Goal: Task Accomplishment & Management: Complete application form

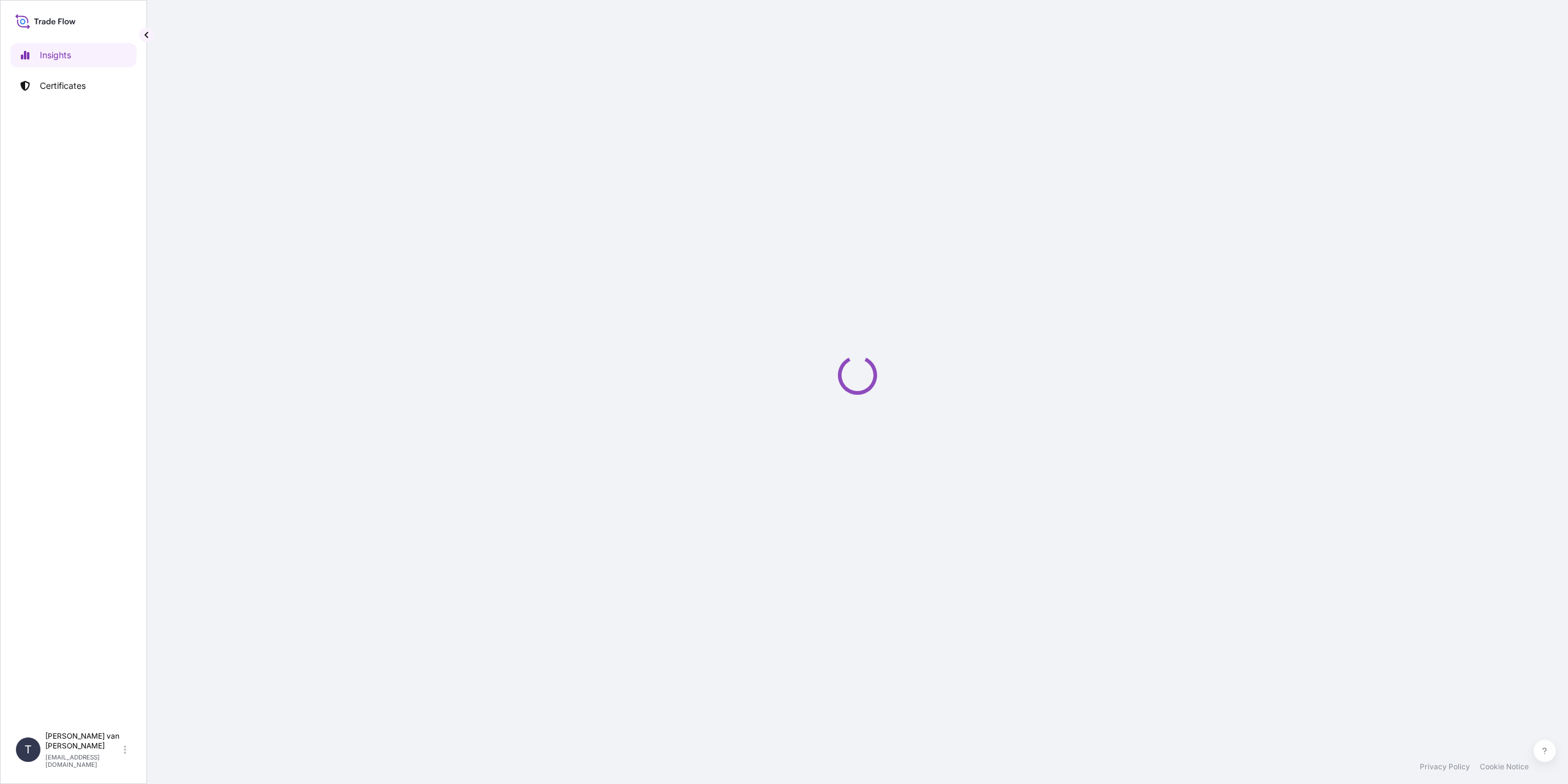
select select "2025"
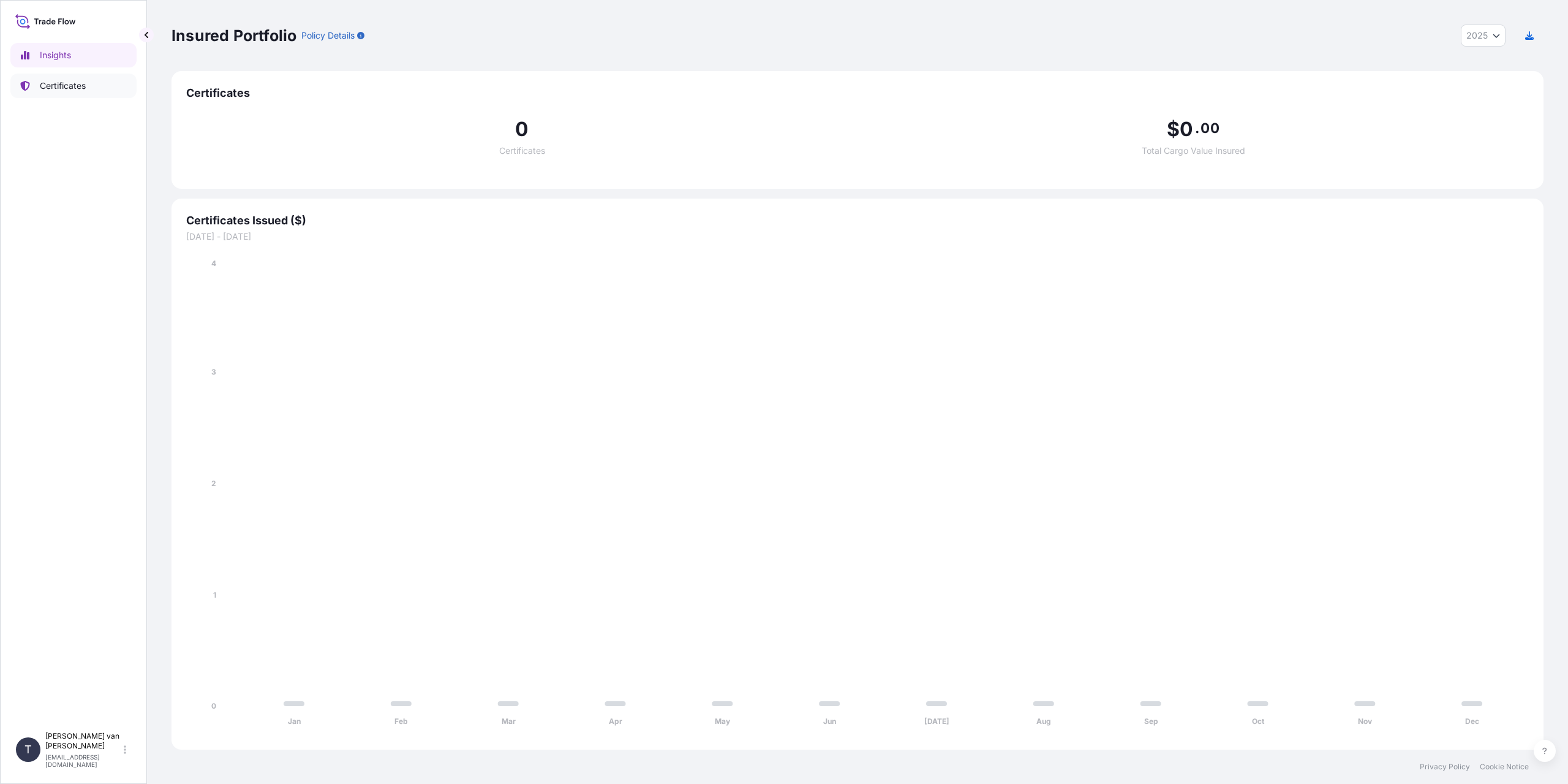
click at [69, 91] on p "Certificates" at bounding box center [63, 85] width 46 height 12
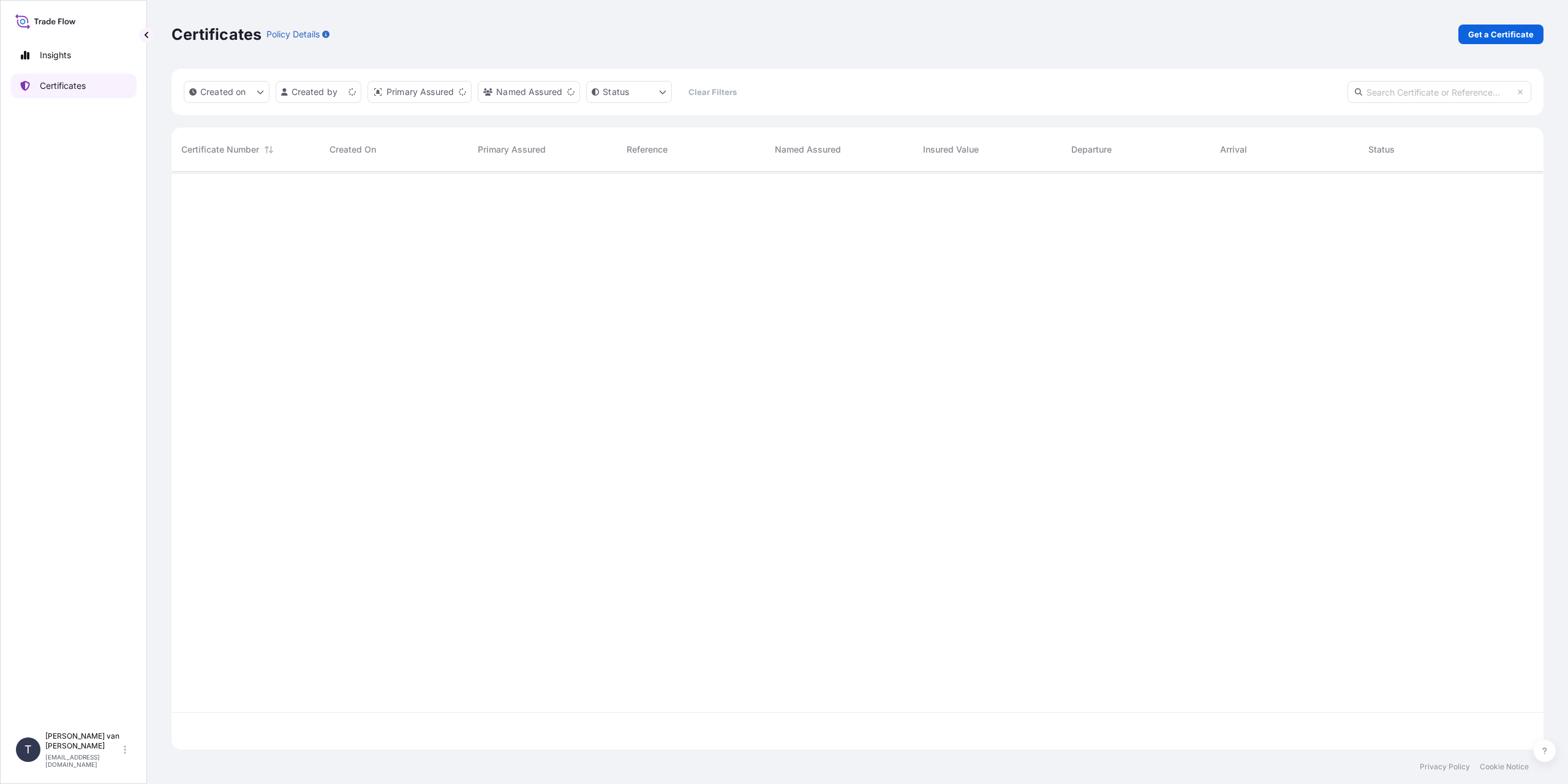
scroll to position [576, 1363]
click at [1479, 30] on p "Get a Certificate" at bounding box center [1500, 33] width 66 height 12
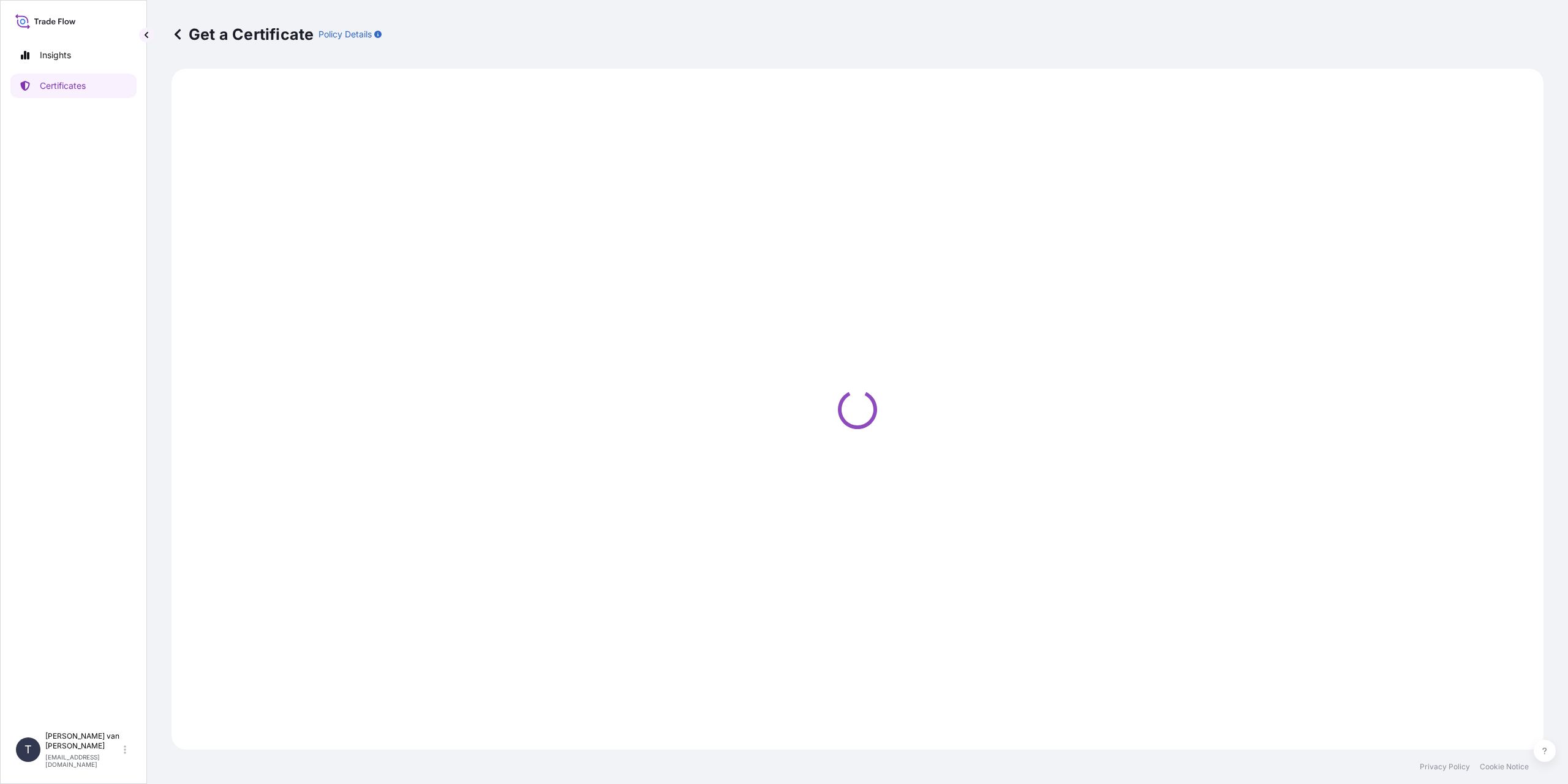
select select "Sea"
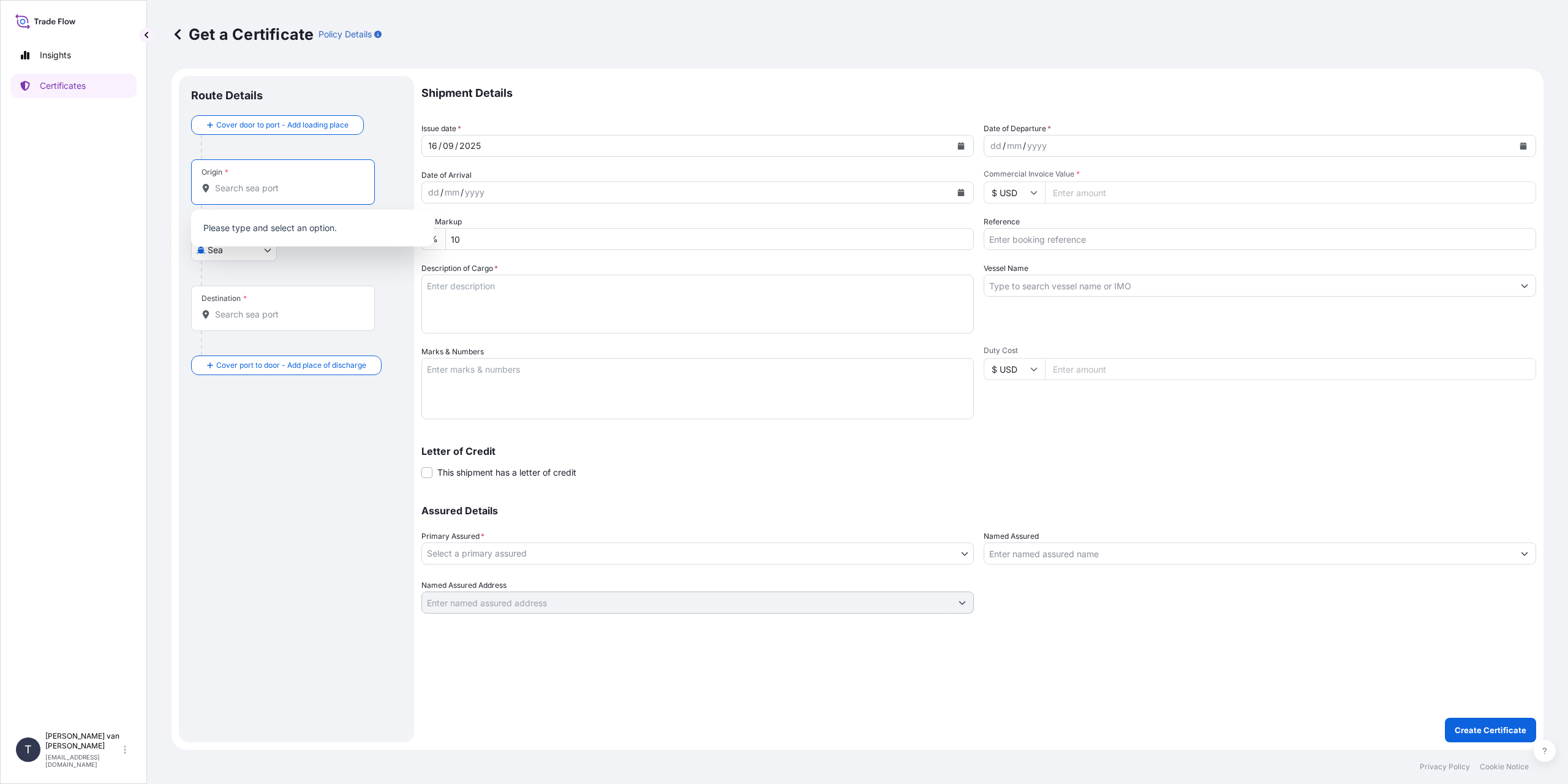
click at [241, 191] on input "Origin *" at bounding box center [287, 187] width 144 height 12
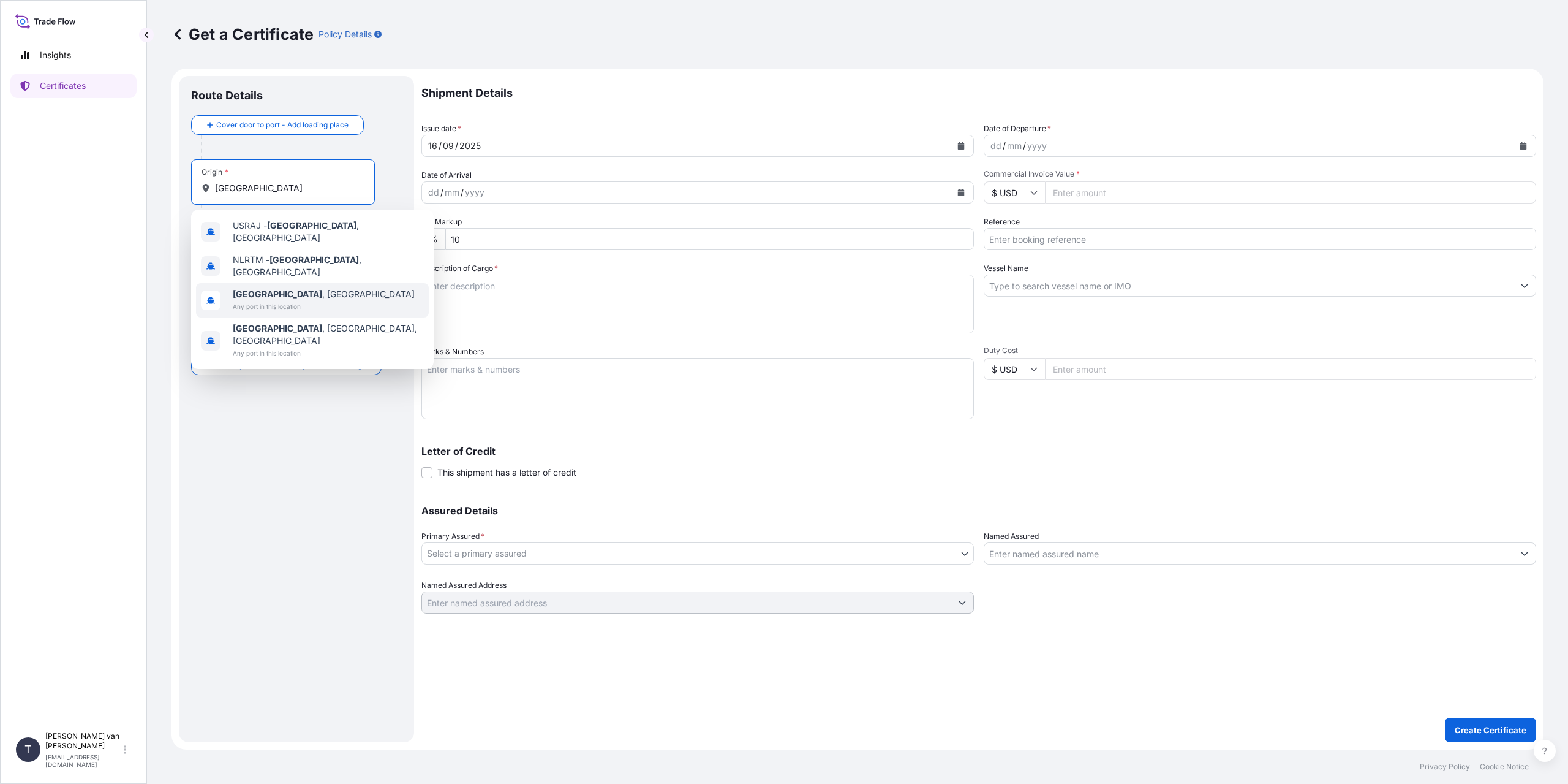
click at [285, 289] on span "[GEOGRAPHIC_DATA] , [GEOGRAPHIC_DATA]" at bounding box center [324, 294] width 182 height 12
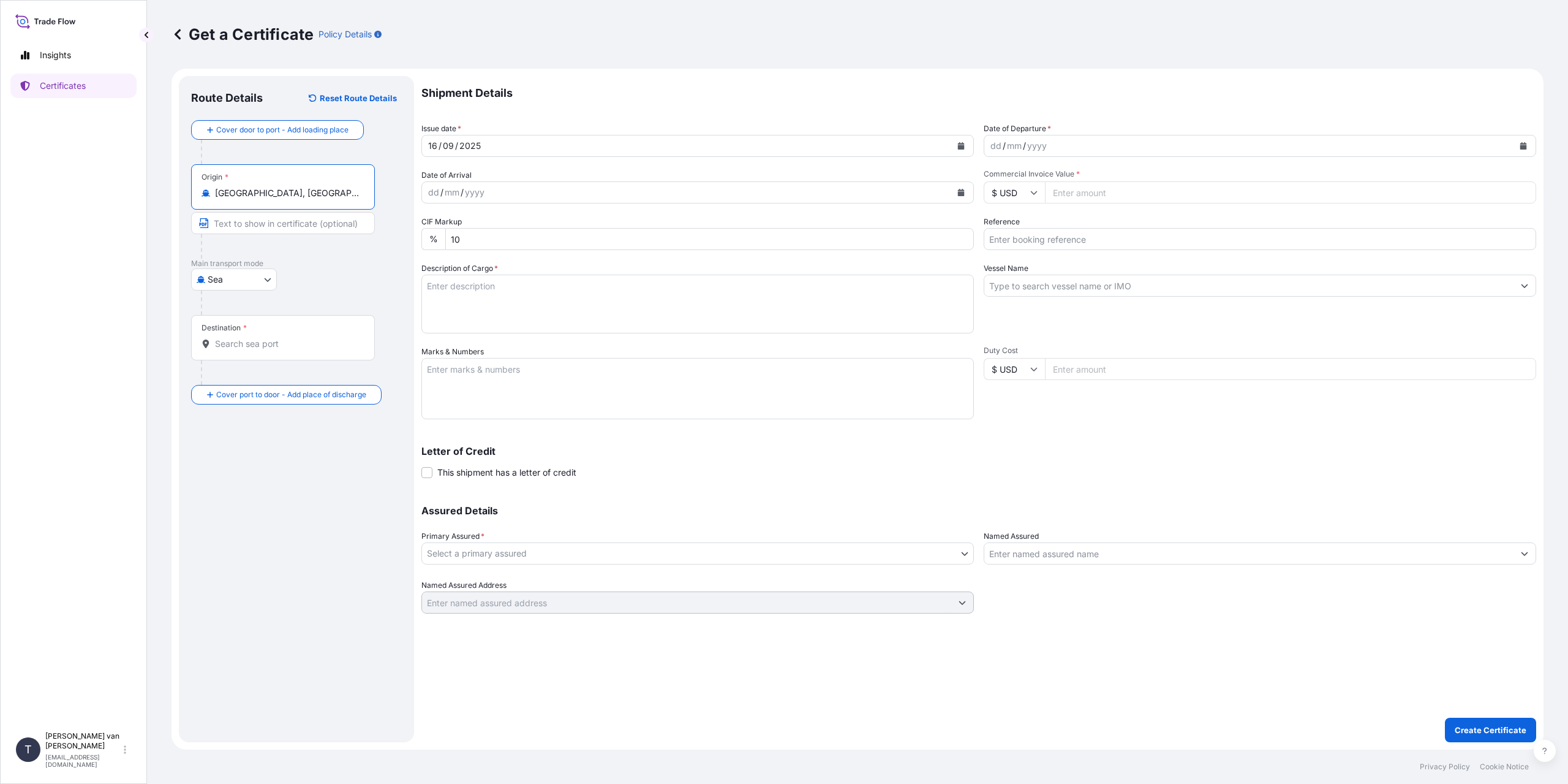
type input "[GEOGRAPHIC_DATA], [GEOGRAPHIC_DATA]"
click at [262, 337] on div "Destination *" at bounding box center [283, 337] width 183 height 45
click at [262, 338] on input "Destination *" at bounding box center [287, 343] width 144 height 12
click at [308, 424] on span "Any port in this location" at bounding box center [296, 423] width 126 height 12
type input "Sharjah - [GEOGRAPHIC_DATA]"
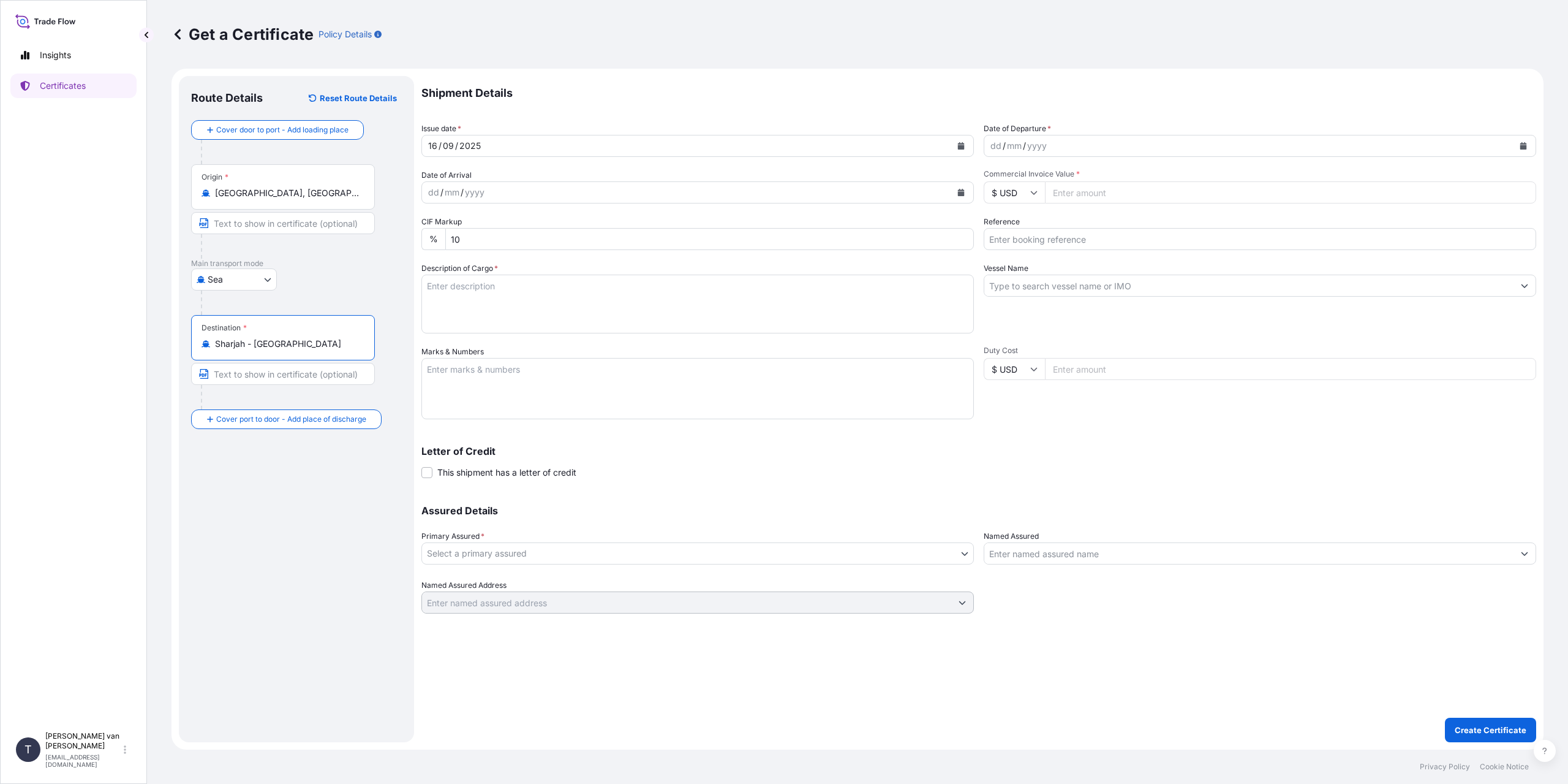
click at [993, 147] on div "dd" at bounding box center [996, 145] width 13 height 14
click at [1034, 195] on icon at bounding box center [1034, 192] width 8 height 8
click at [1019, 225] on div "€ EUR" at bounding box center [1014, 226] width 52 height 23
type input "€ EUR"
click at [1121, 192] on input "Commercial Invoice Value *" at bounding box center [1290, 192] width 491 height 22
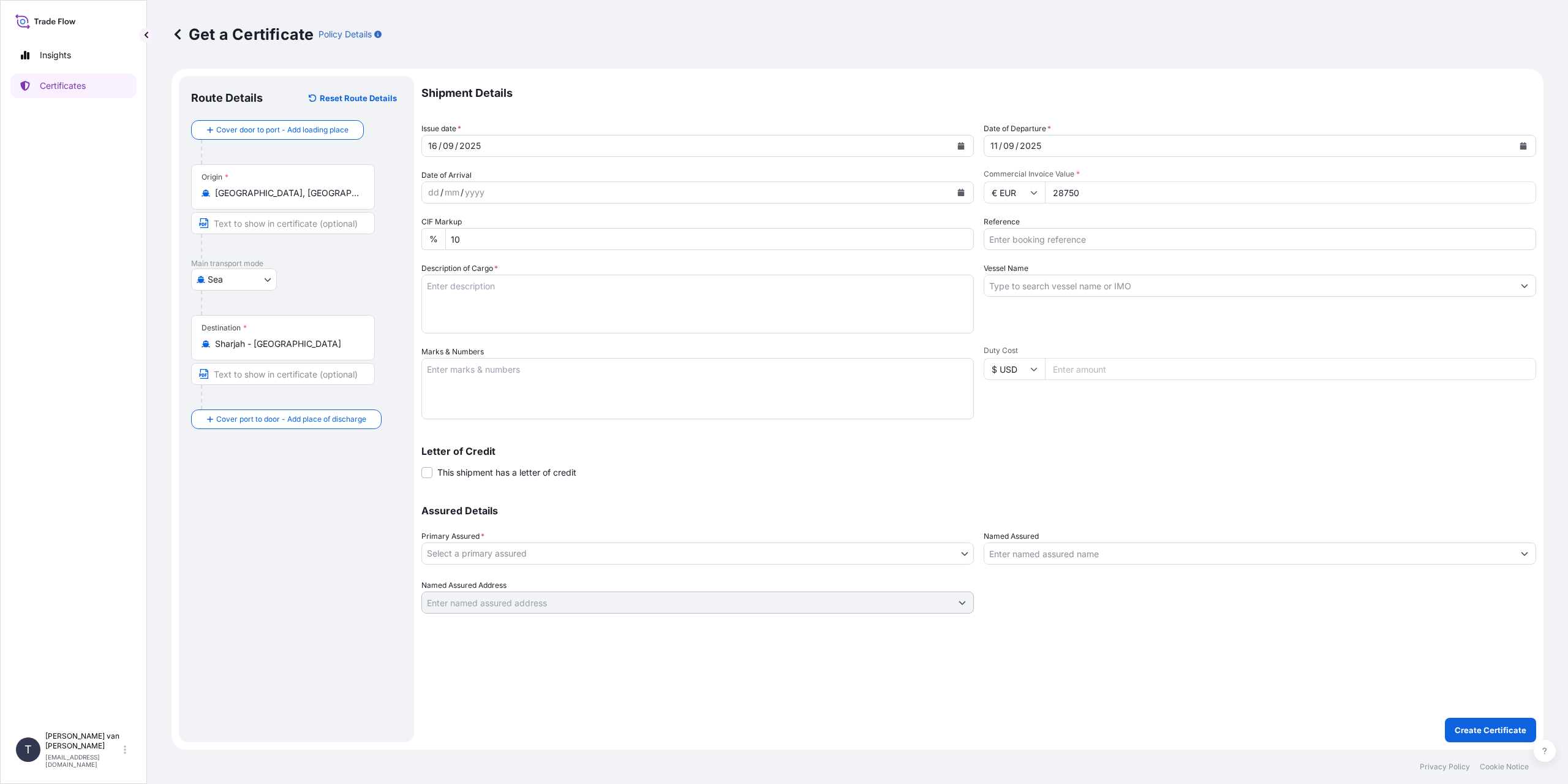
type input "28750"
click at [1076, 240] on input "Reference" at bounding box center [1259, 238] width 552 height 22
type input "86564990"
click at [1068, 285] on input "Vessel Name" at bounding box center [1249, 285] width 529 height 22
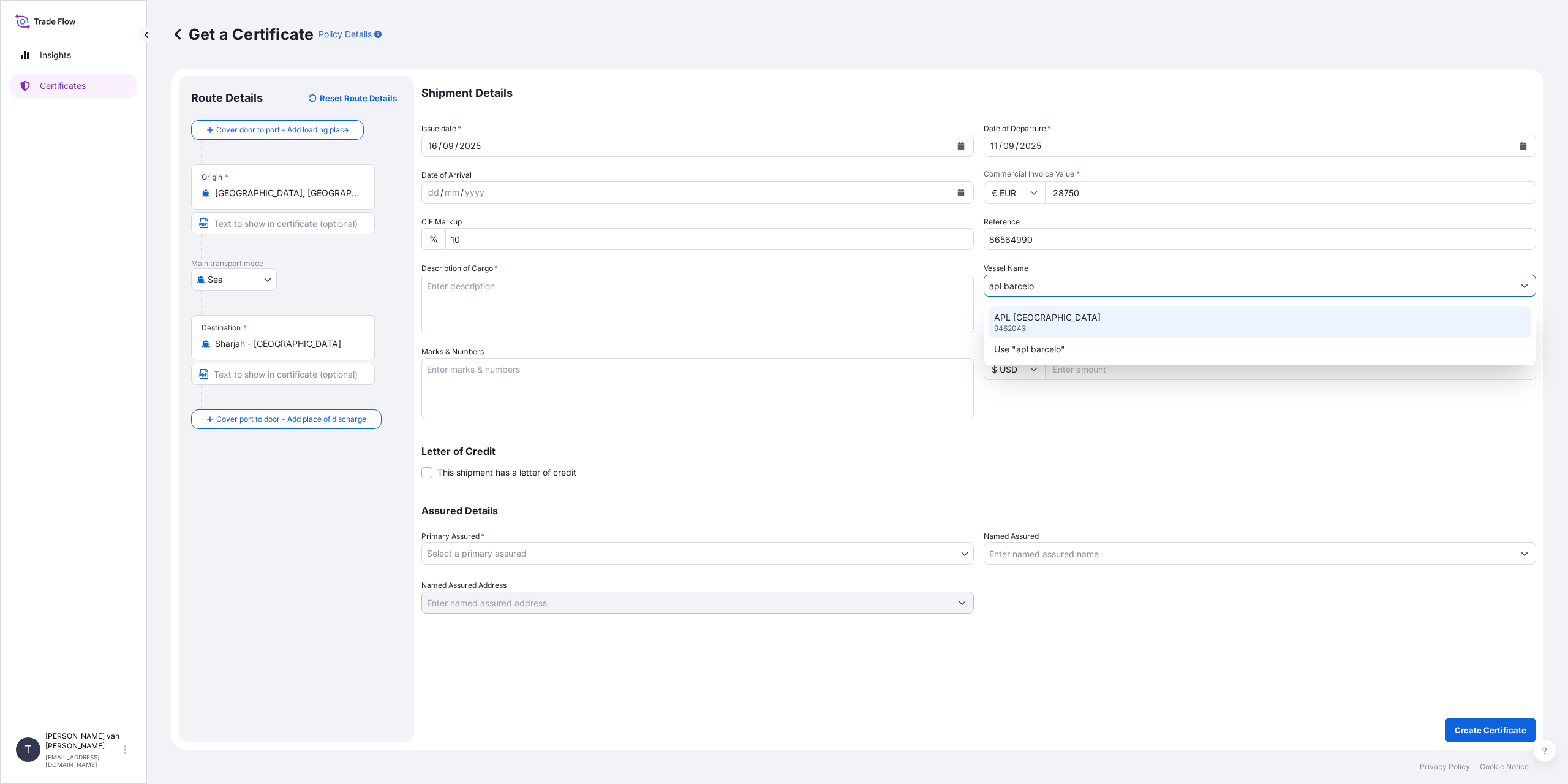
click at [1057, 317] on p "APL [GEOGRAPHIC_DATA]" at bounding box center [1047, 317] width 107 height 12
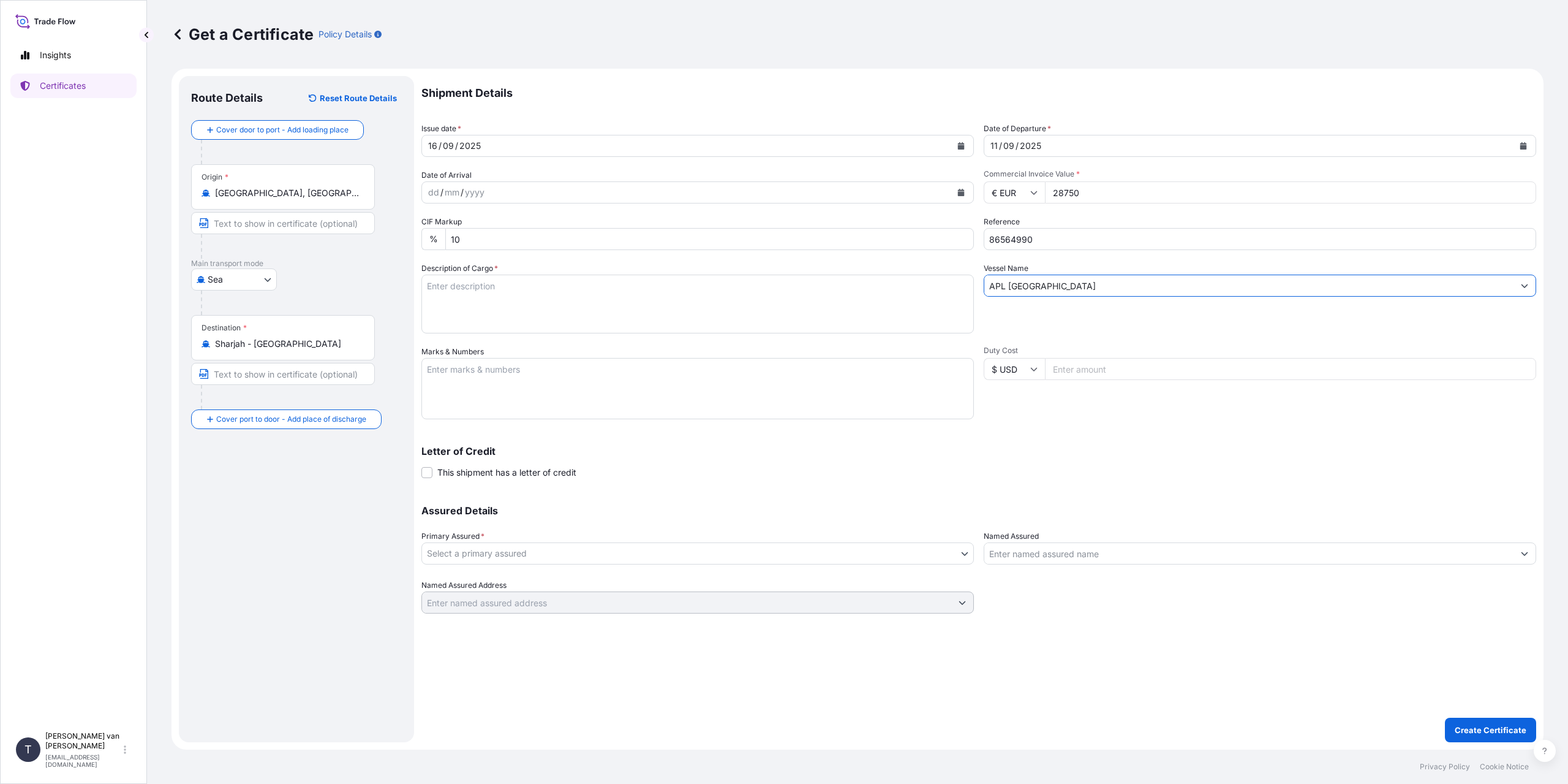
type input "APL [GEOGRAPHIC_DATA]"
click at [453, 299] on textarea "Description of Cargo *" at bounding box center [698, 304] width 552 height 59
click at [466, 293] on textarea "Description of Cargo *" at bounding box center [698, 304] width 552 height 59
click at [458, 329] on textarea "1x 40ft container containing: 1000 bags x 25 kg Resistamyl 347 = 25000 kg net w…" at bounding box center [698, 304] width 552 height 59
type textarea "1x 40ft container containing: 1000 bags x 25 kg Resistamyl 347 = 25000 kg net w…"
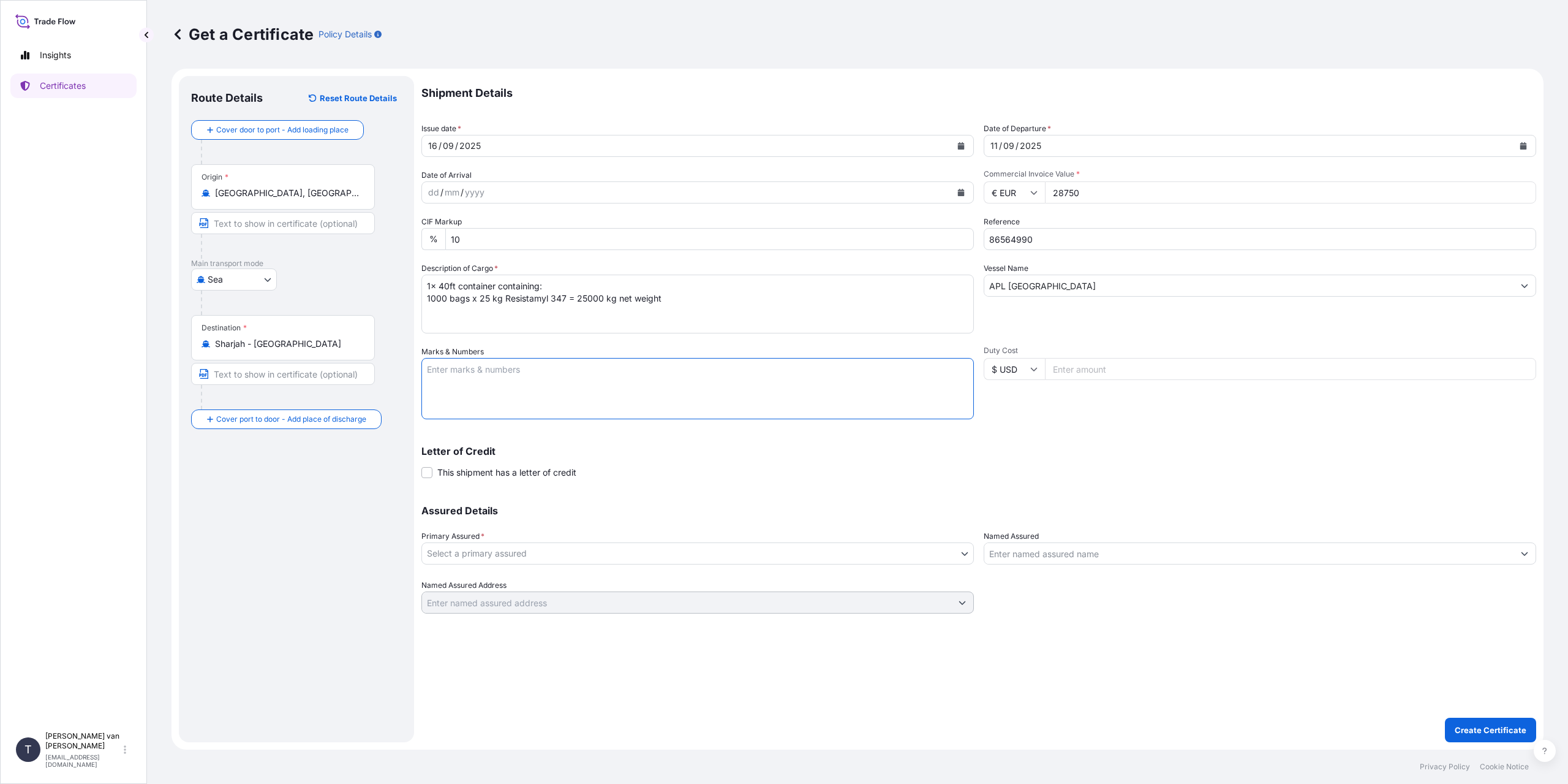
click at [460, 371] on textarea "Marks & Numbers" at bounding box center [698, 388] width 552 height 61
type textarea "1x 40ft container Container: CSNU7542739 Sealnr: 00103227 DO: 86564990 SO: 2579…"
click at [543, 554] on body "Insights Certificates T [PERSON_NAME] van t Hoenderdaal [EMAIL_ADDRESS][DOMAIN_…" at bounding box center [784, 392] width 1568 height 784
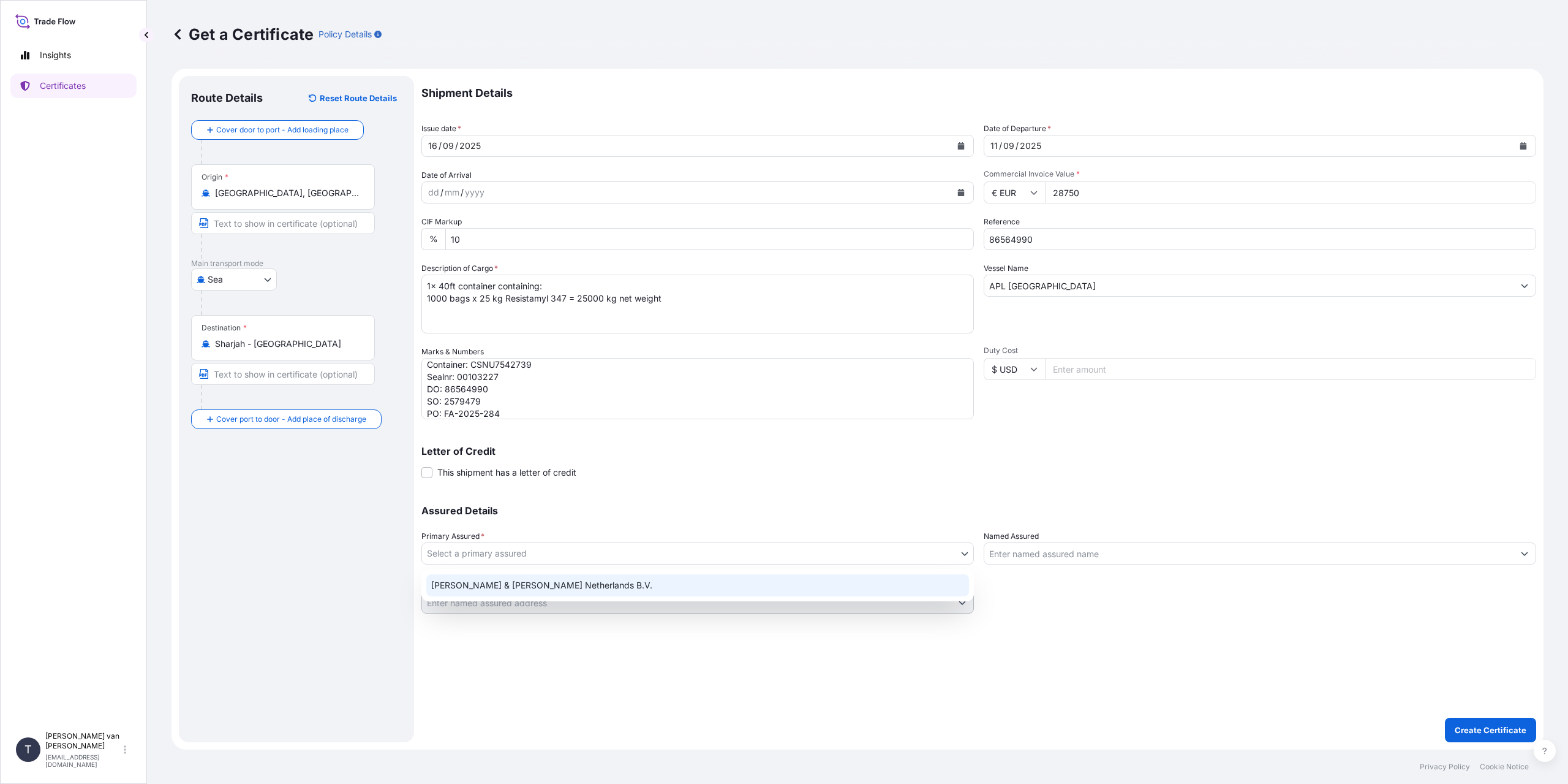
click at [505, 583] on div "[PERSON_NAME] & [PERSON_NAME] Netherlands B.V." at bounding box center [698, 584] width 543 height 22
select select "31666"
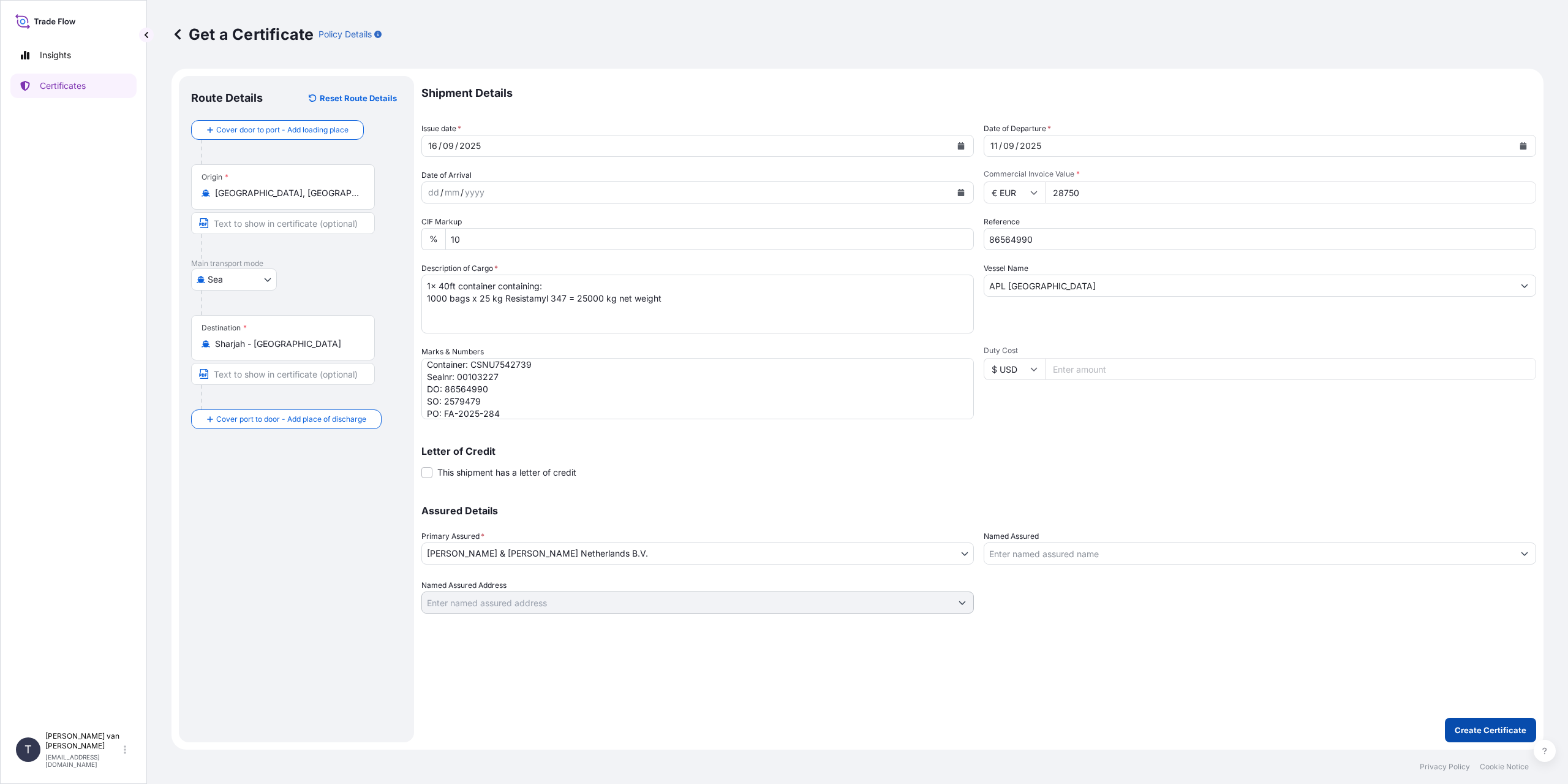
click at [1461, 728] on p "Create Certificate" at bounding box center [1490, 730] width 72 height 12
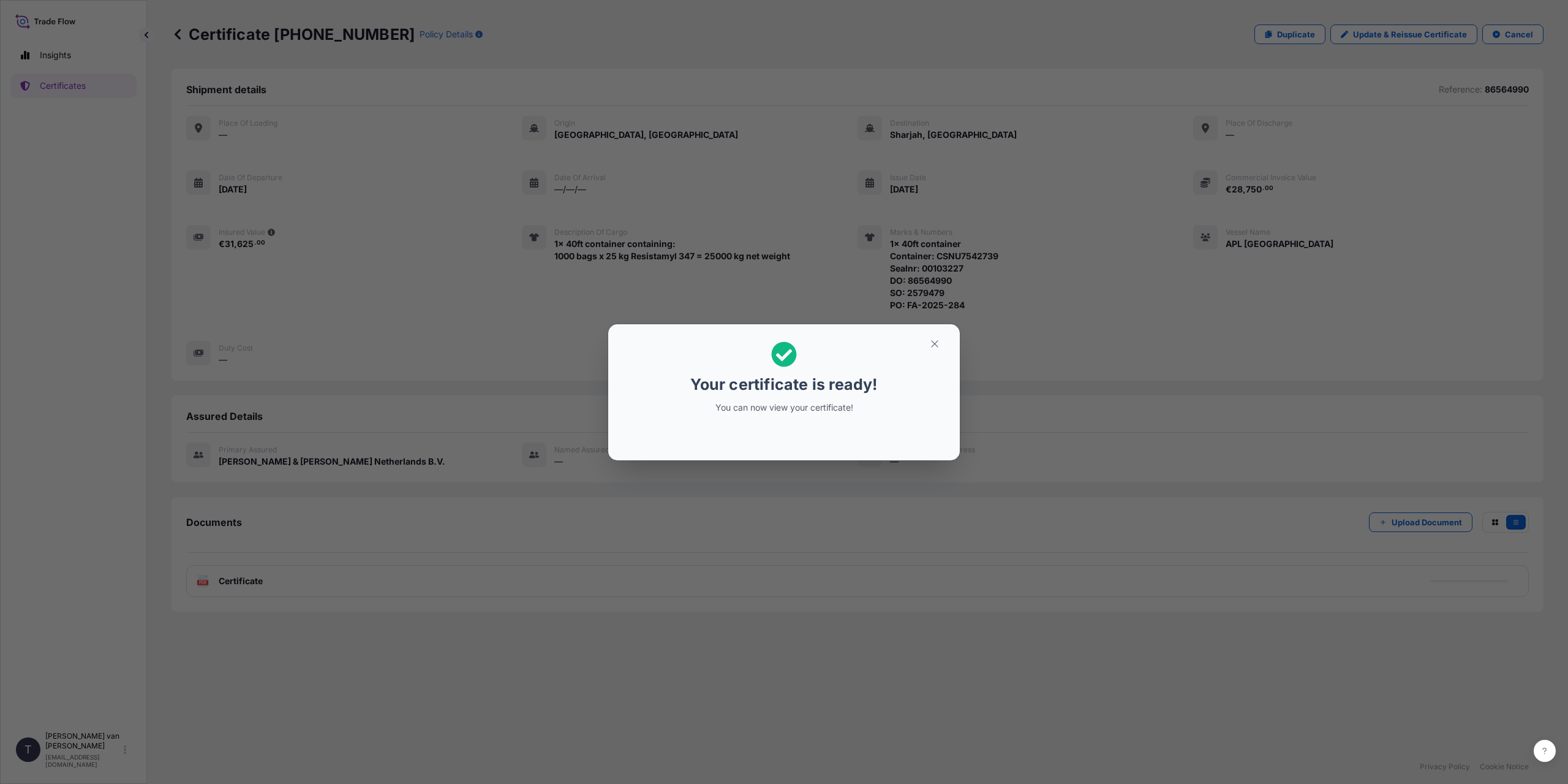
click at [317, 519] on div "Your certificate is ready! You can now view your certificate!" at bounding box center [784, 392] width 1568 height 784
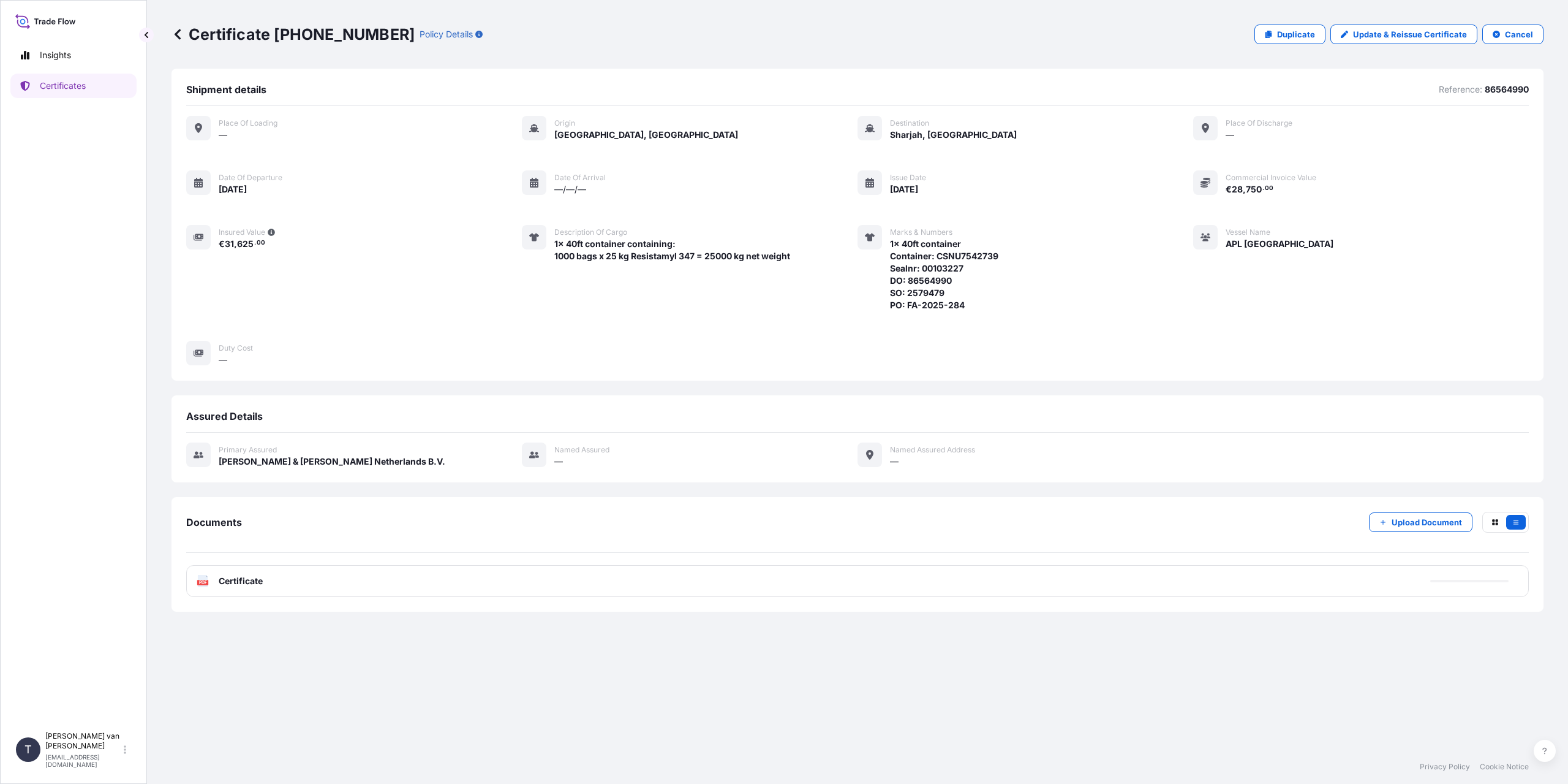
click at [265, 574] on div "PDF Certificate" at bounding box center [857, 580] width 1342 height 32
click at [262, 580] on span "Certificate" at bounding box center [241, 580] width 44 height 12
